Goal: Task Accomplishment & Management: Manage account settings

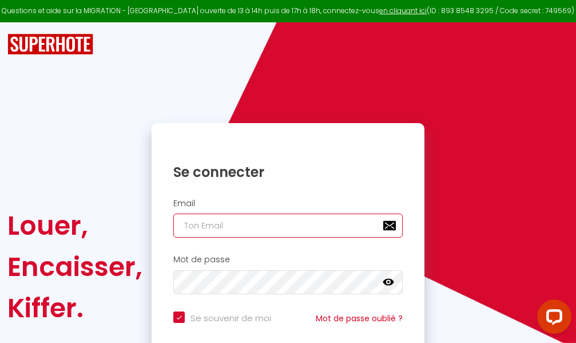
click at [267, 227] on input "email" at bounding box center [287, 225] width 229 height 24
type input "m"
checkbox input "true"
type input "ma"
checkbox input "true"
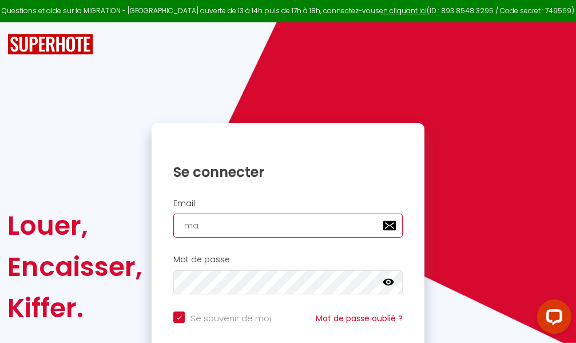
type input "mar"
checkbox input "true"
type input "marc"
checkbox input "true"
type input "marcd"
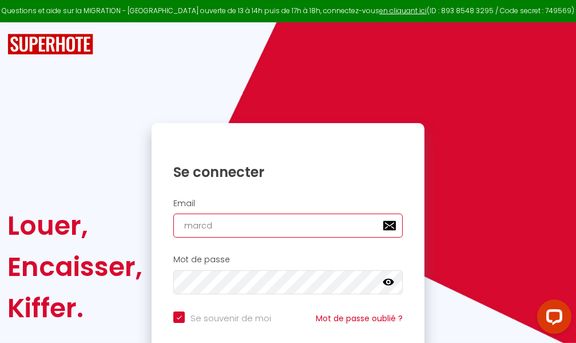
checkbox input "true"
type input "marcdp"
checkbox input "true"
type input "marcdpo"
checkbox input "true"
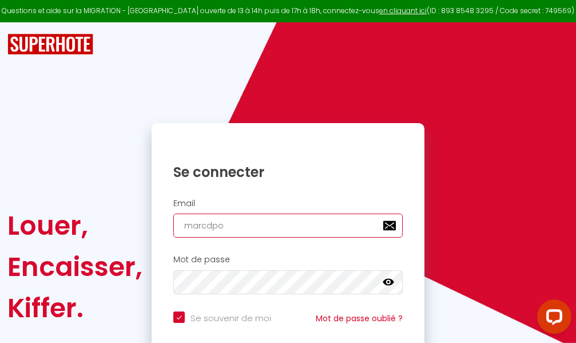
type input "marcdpoz"
checkbox input "true"
type input "marcdpoz."
checkbox input "true"
type input "marcdpoz.l"
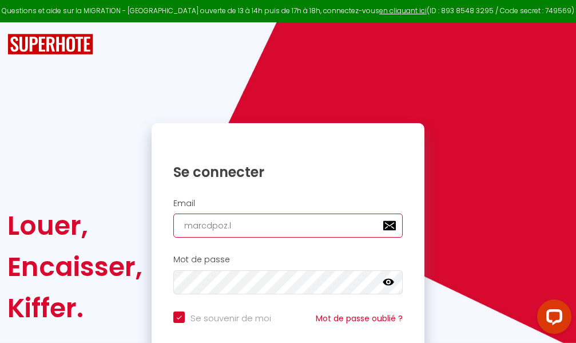
checkbox input "true"
type input "marcdpoz.lo"
checkbox input "true"
type input "marcdpoz.loc"
checkbox input "true"
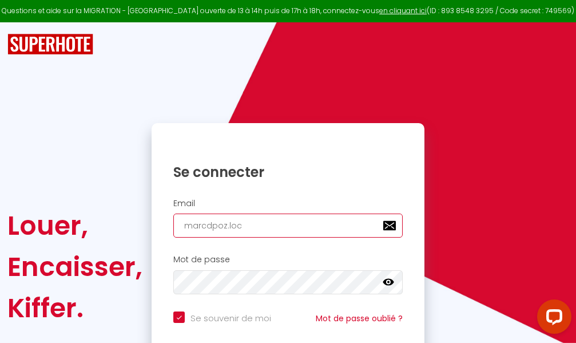
type input "marcdpoz.loca"
checkbox input "true"
type input "marcdpoz.locat"
checkbox input "true"
type input "marcdpoz.locati"
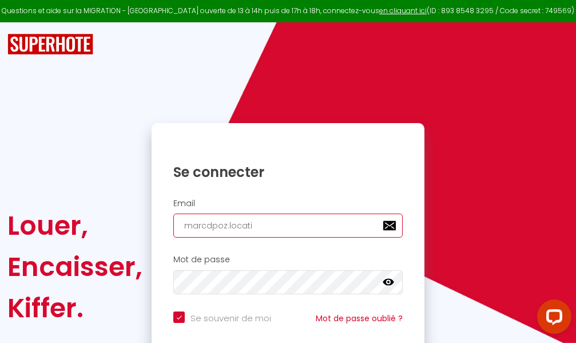
checkbox input "true"
type input "marcdpoz.locatio"
checkbox input "true"
type input "marcdpoz.location"
checkbox input "true"
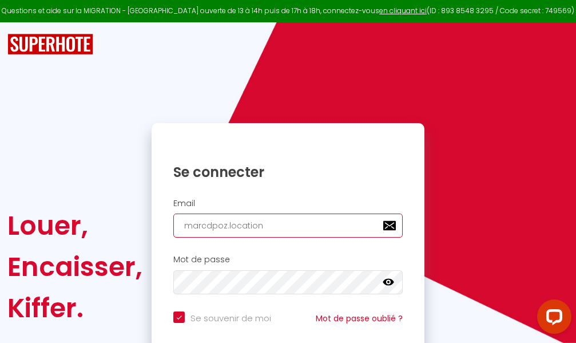
type input "marcdpoz.location@"
checkbox input "true"
type input "marcdpoz.location@g"
checkbox input "true"
type input "marcdpoz.location@gm"
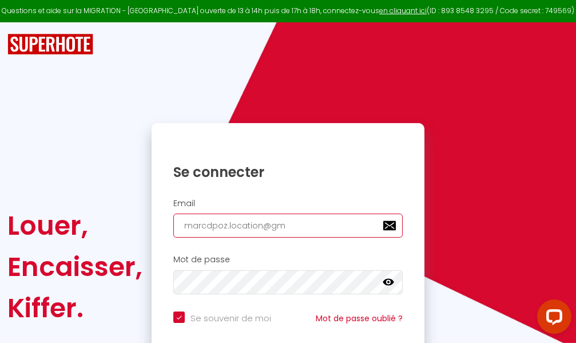
checkbox input "true"
type input "marcdpoz.location@gma"
checkbox input "true"
type input "marcdpoz.location@gmai"
checkbox input "true"
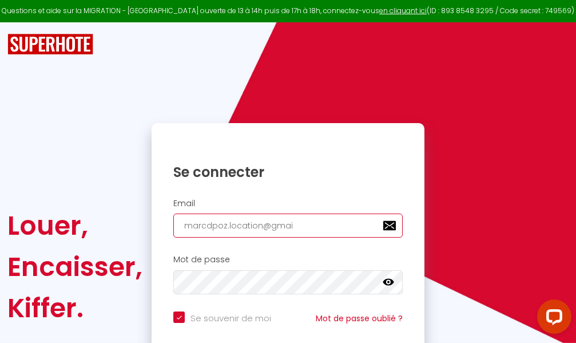
type input "[EMAIL_ADDRESS]"
checkbox input "true"
type input "[EMAIL_ADDRESS]."
checkbox input "true"
type input "marcdpoz.location@gmail.c"
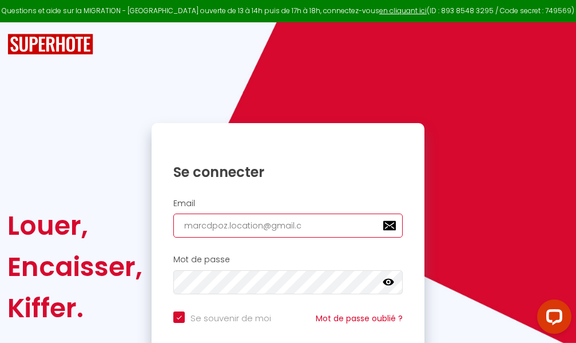
checkbox input "true"
type input "[EMAIL_ADDRESS][DOMAIN_NAME]"
checkbox input "true"
type input "[EMAIL_ADDRESS][DOMAIN_NAME]"
checkbox input "true"
